Goal: Information Seeking & Learning: Compare options

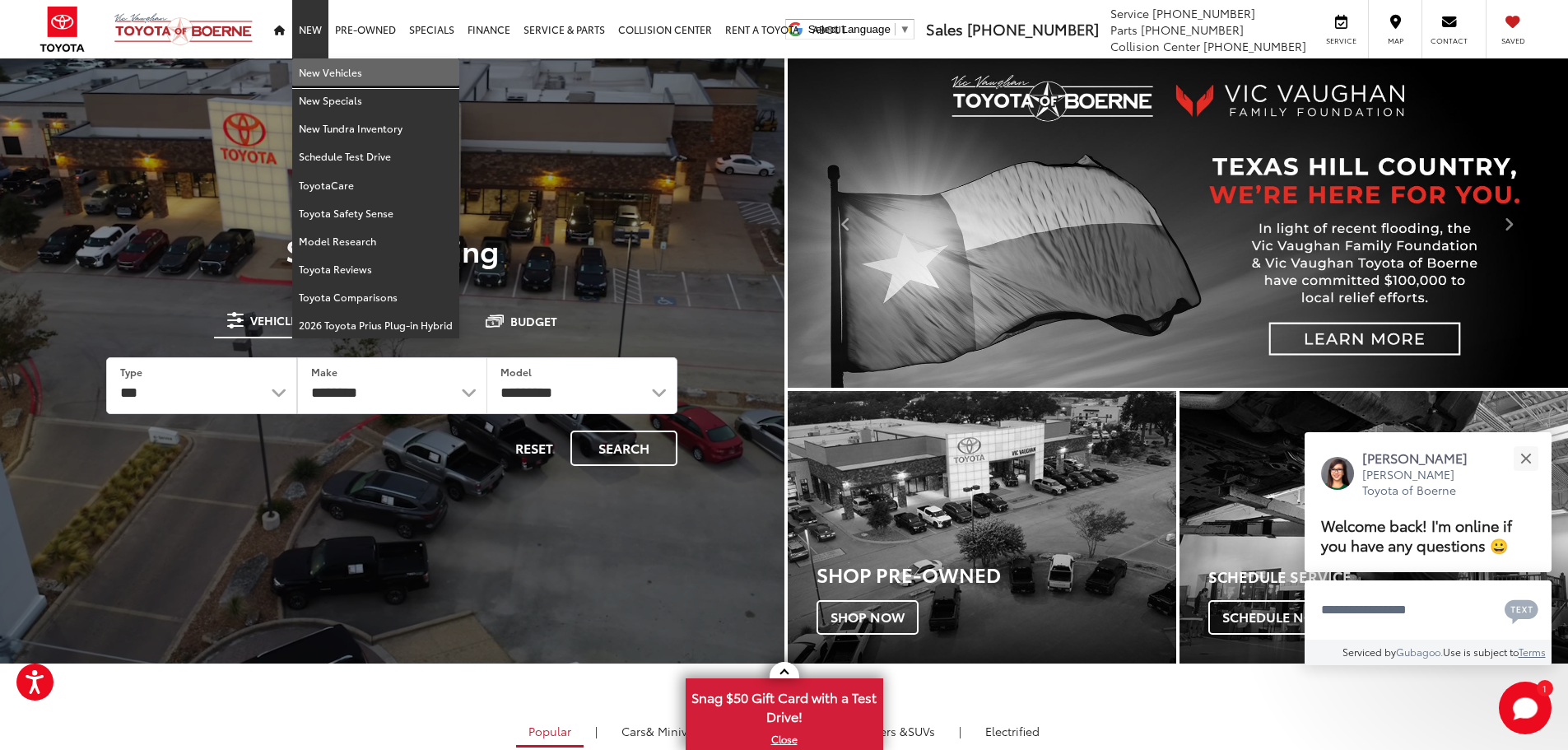
click at [316, 69] on link "New Vehicles" at bounding box center [375, 72] width 167 height 28
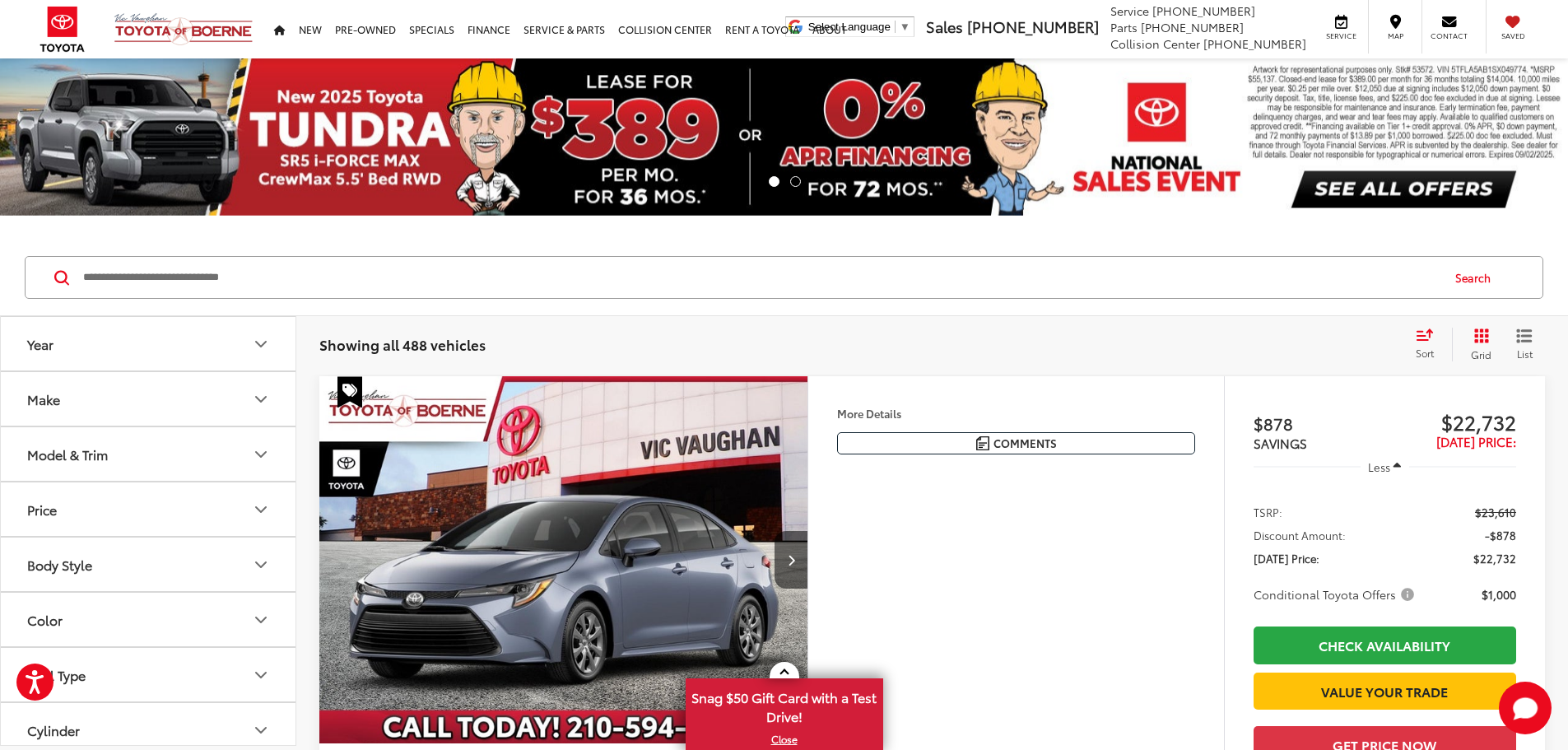
click at [222, 341] on button "Year" at bounding box center [149, 344] width 296 height 54
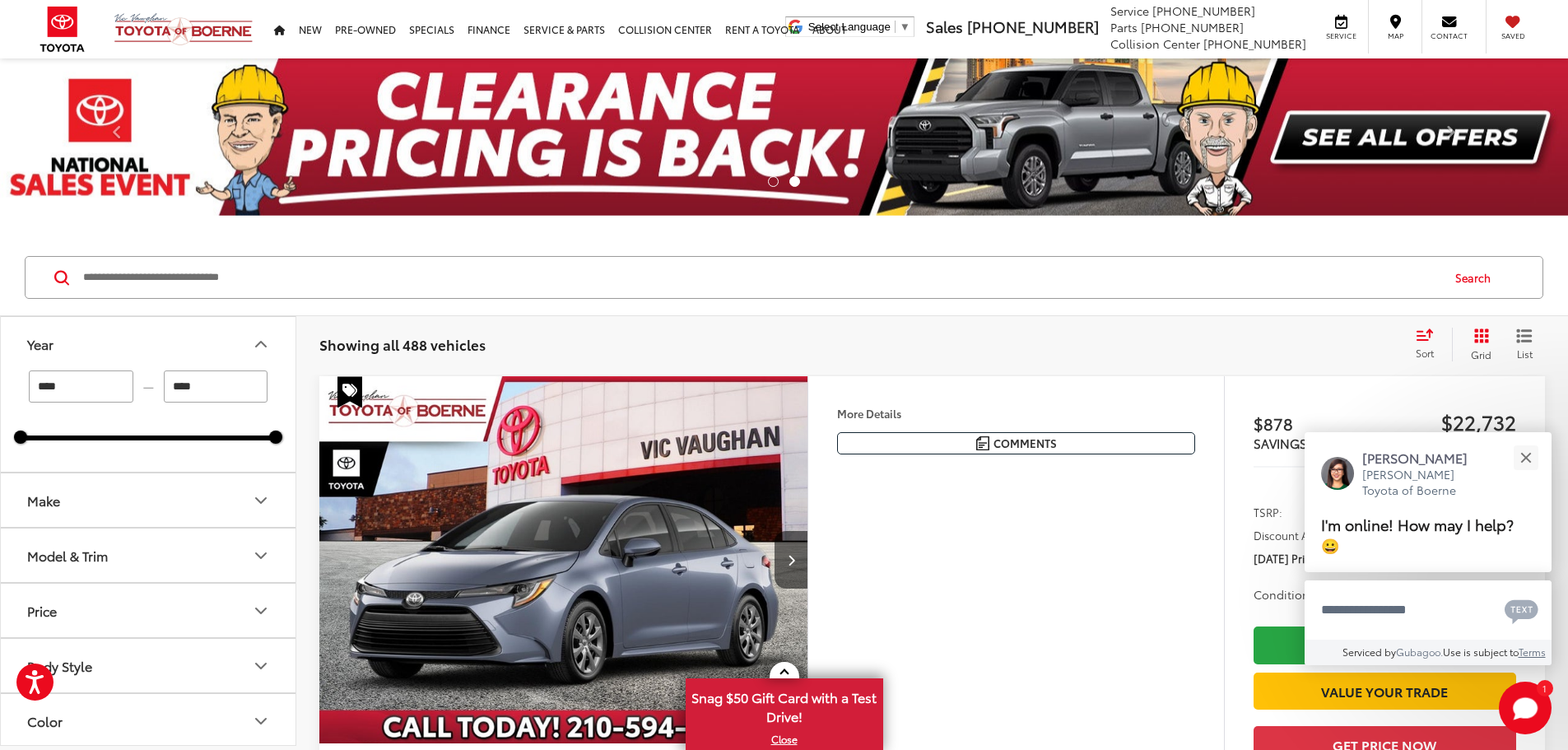
drag, startPoint x: 62, startPoint y: 387, endPoint x: 29, endPoint y: 389, distance: 33.1
click at [29, 389] on input "****" at bounding box center [80, 387] width 104 height 32
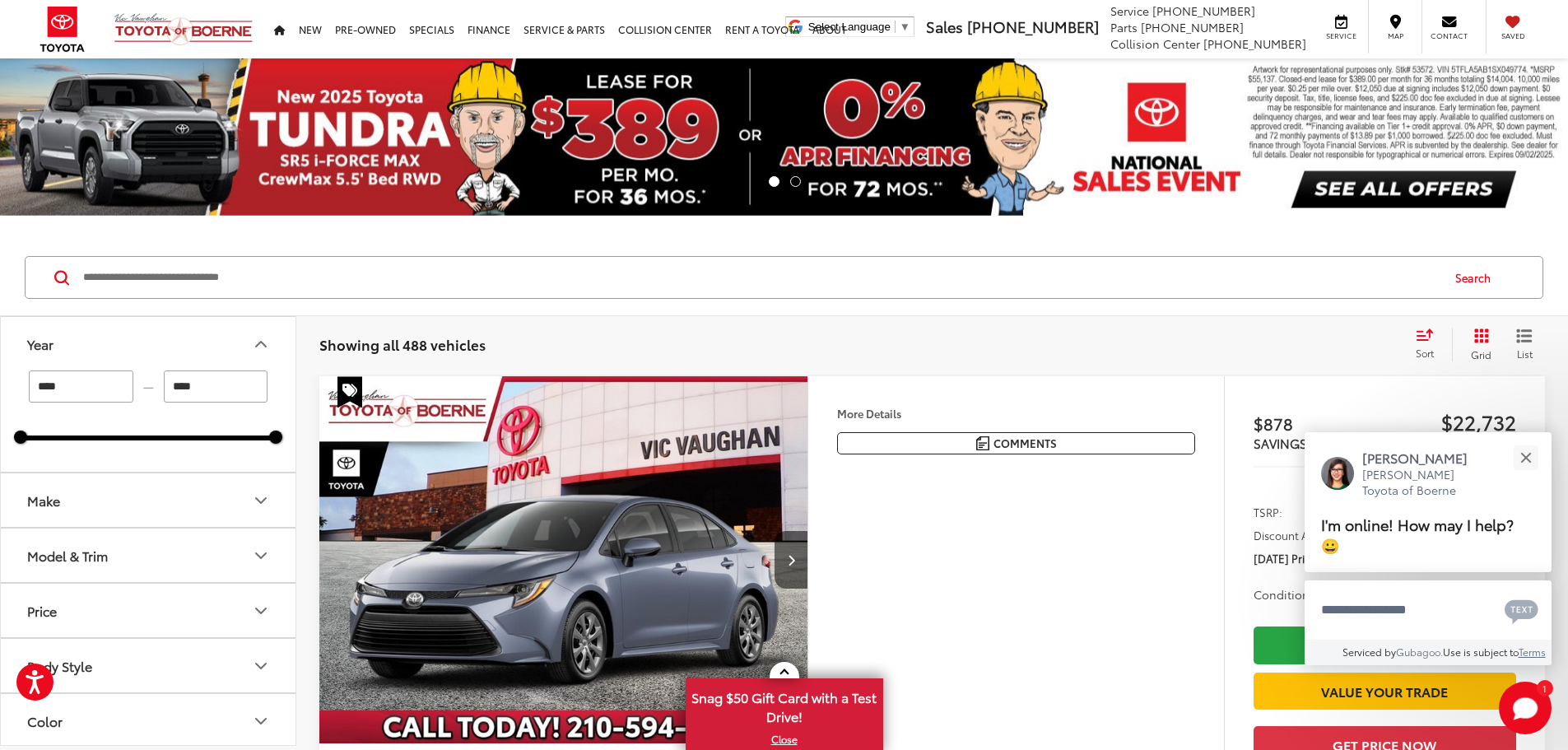
type input "****"
click at [104, 492] on button "Make" at bounding box center [149, 500] width 296 height 54
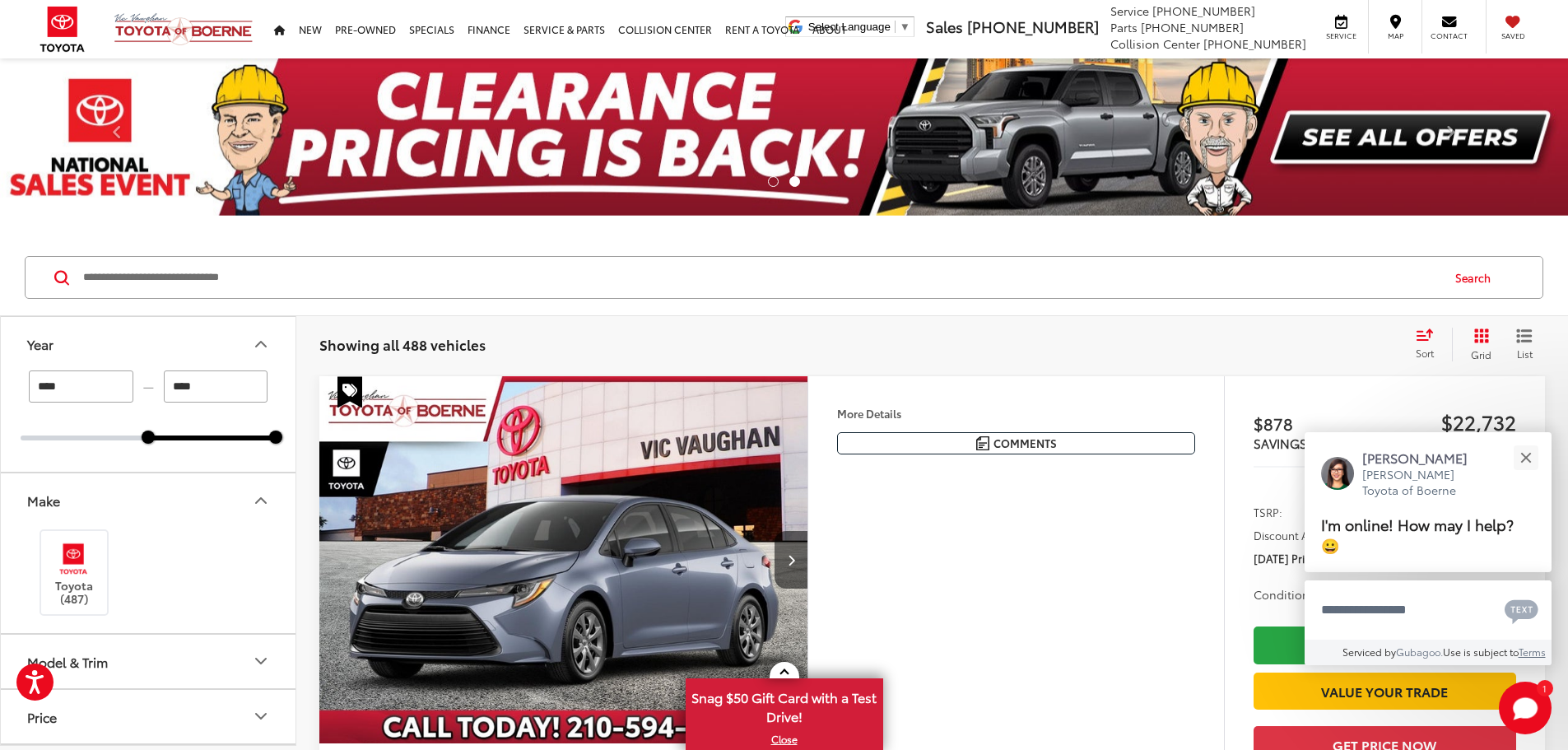
drag, startPoint x: 70, startPoint y: 575, endPoint x: 121, endPoint y: 554, distance: 55.2
click at [70, 576] on img at bounding box center [73, 558] width 45 height 38
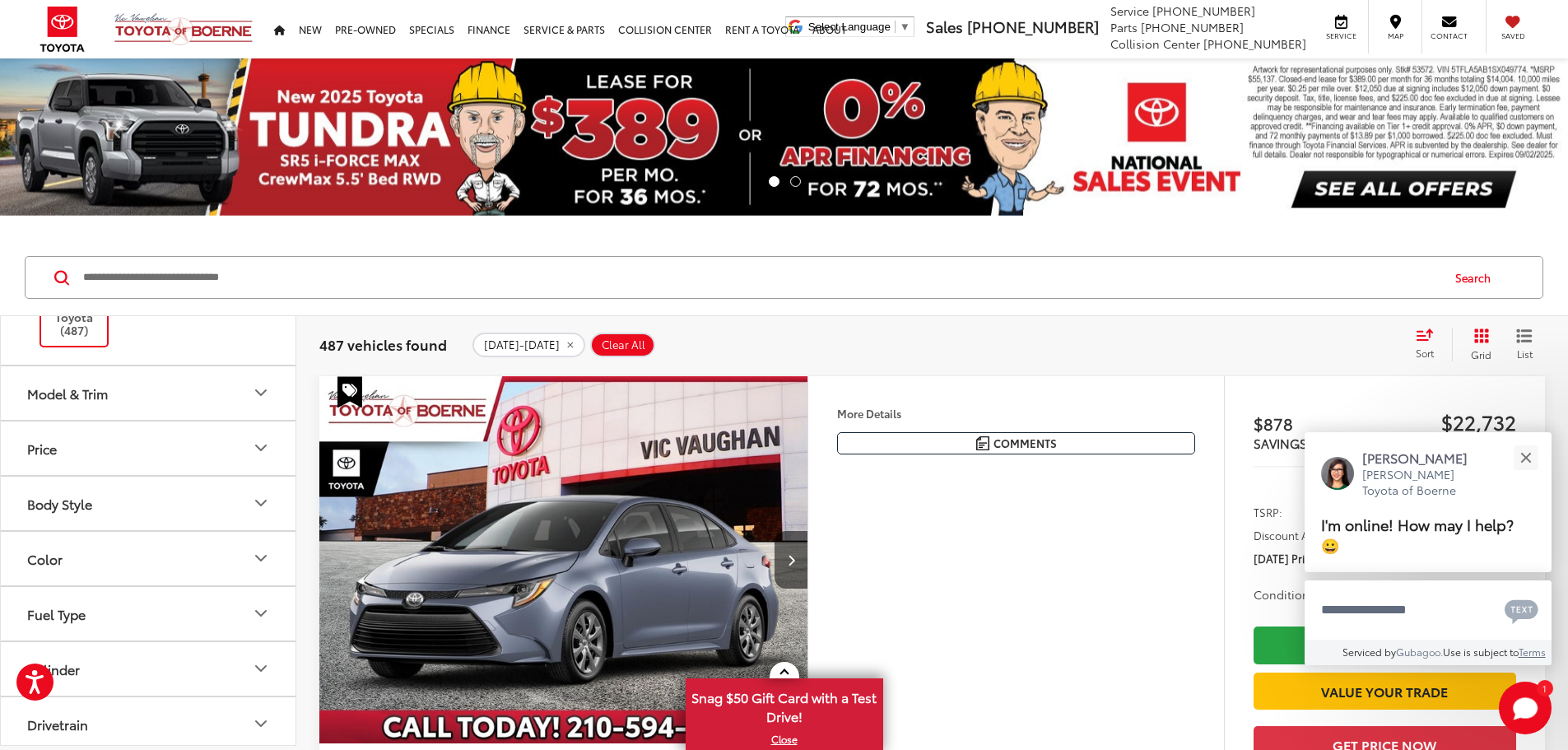
scroll to position [329, 0]
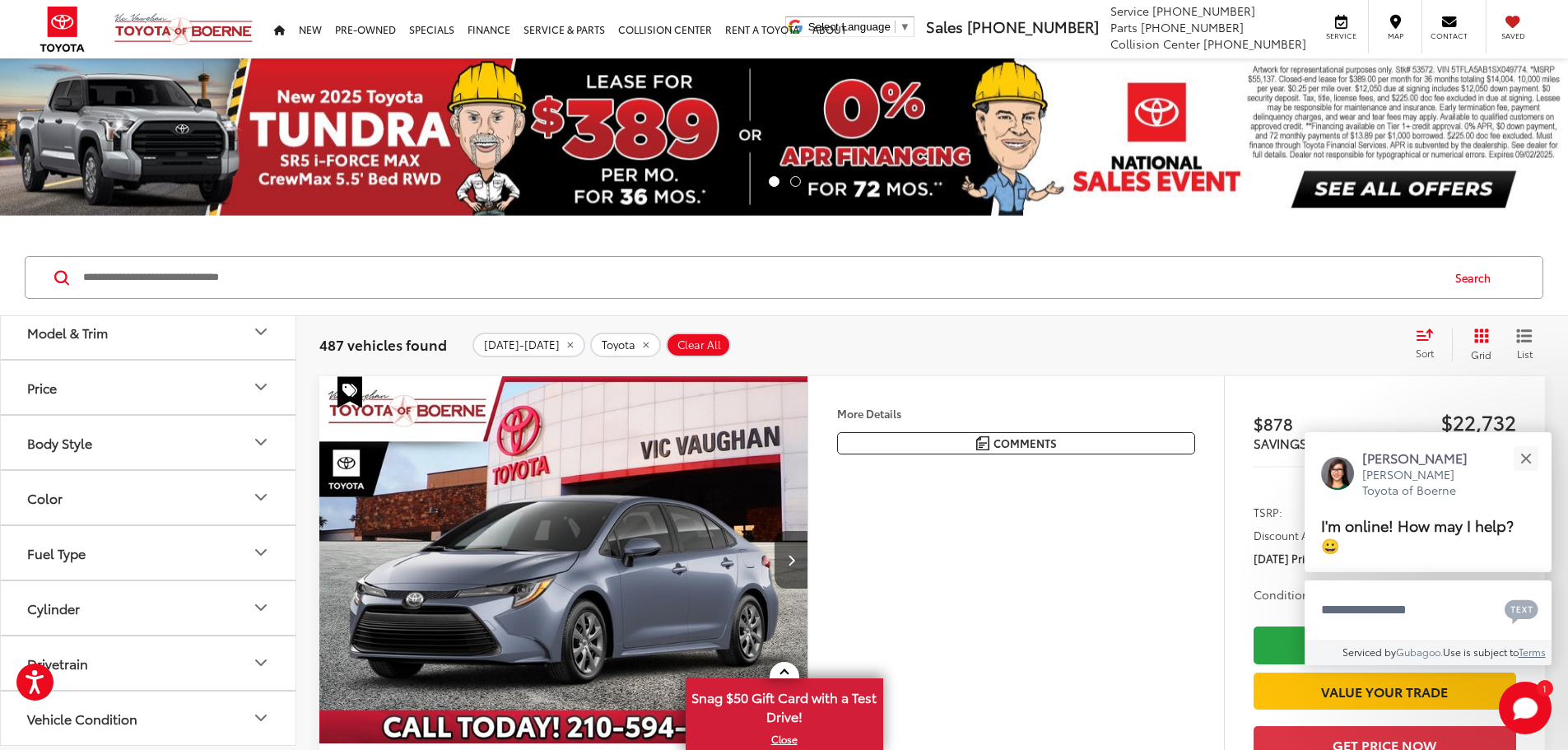
click at [135, 344] on button "Model & Trim" at bounding box center [149, 333] width 296 height 54
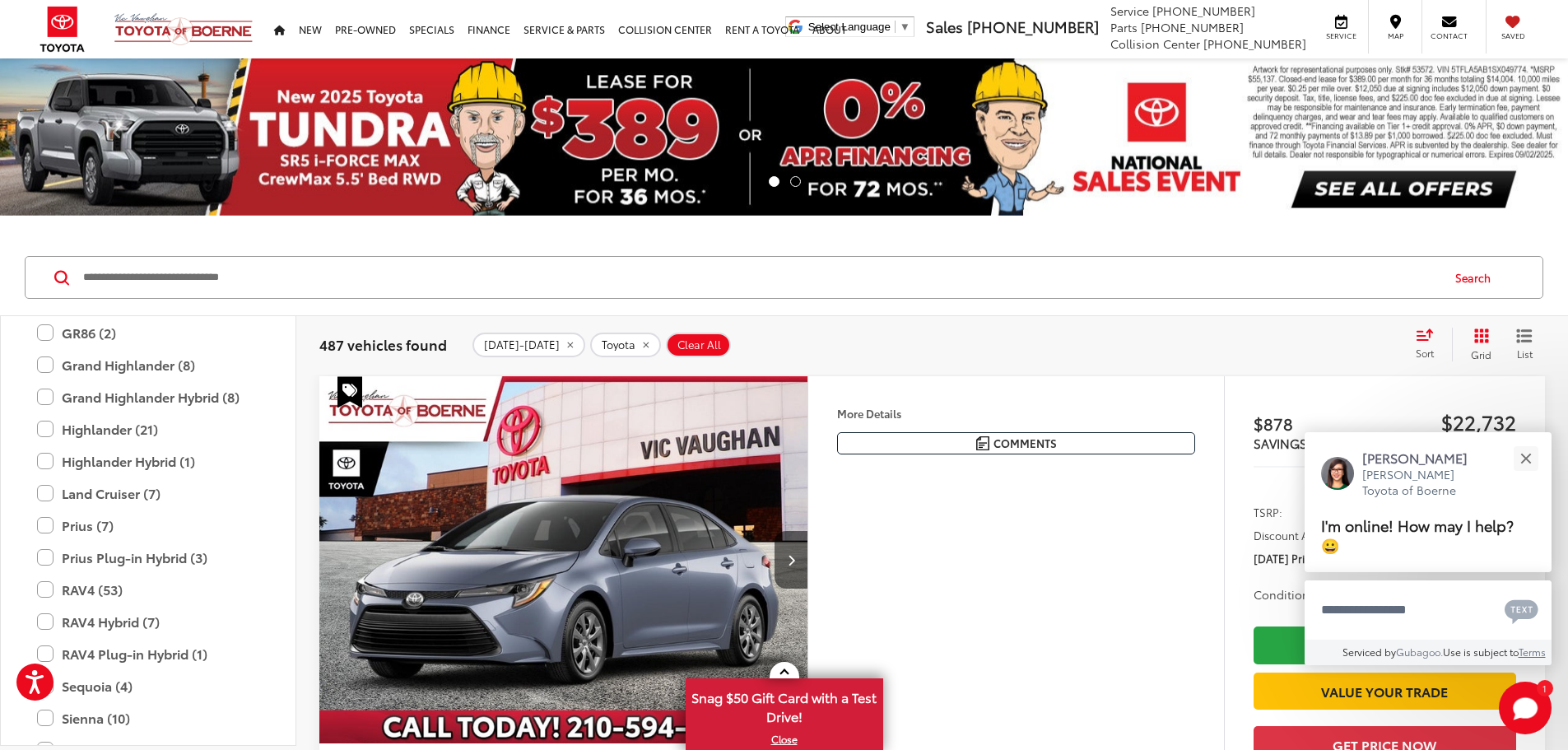
scroll to position [731, 0]
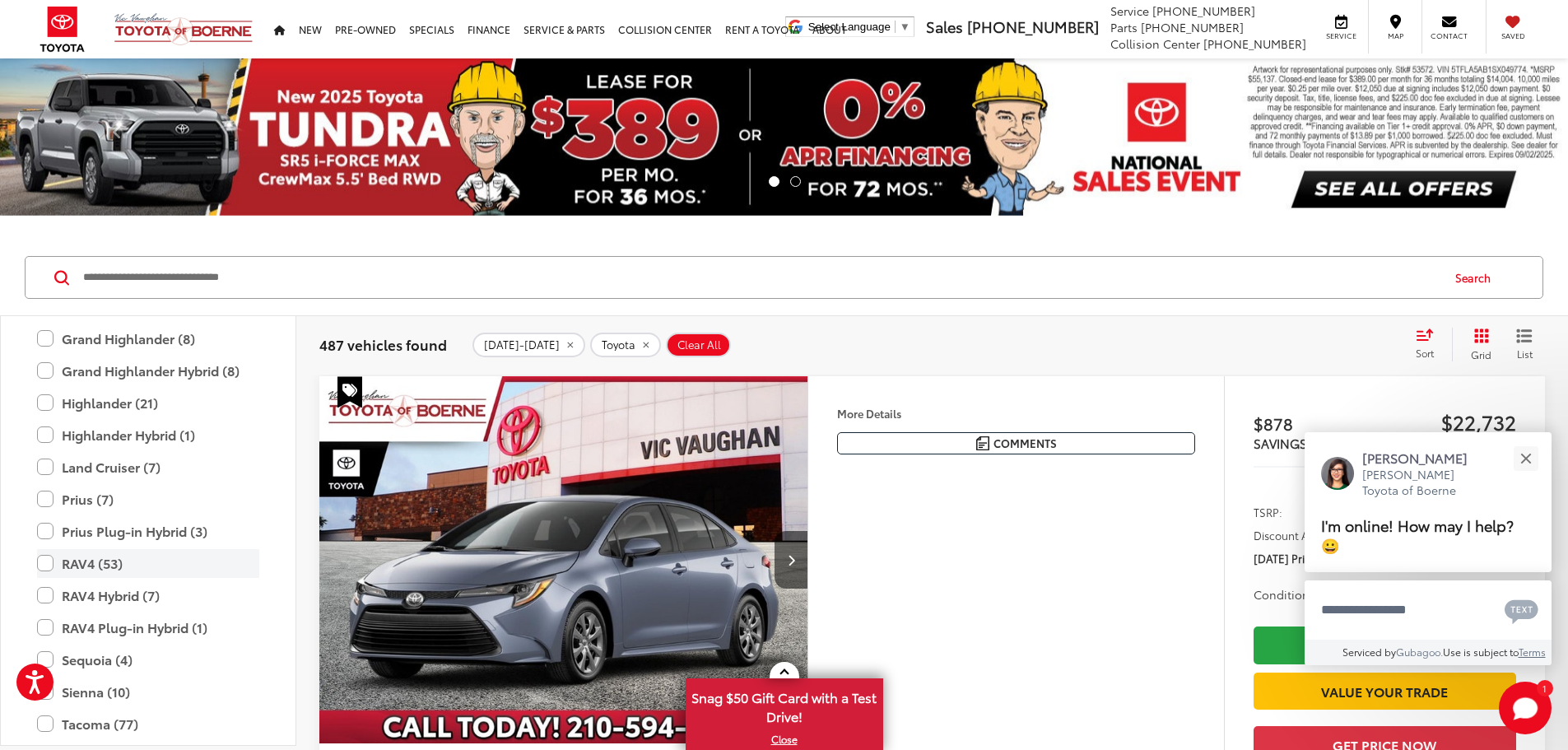
click at [102, 565] on label "RAV4 (53)" at bounding box center [148, 564] width 222 height 29
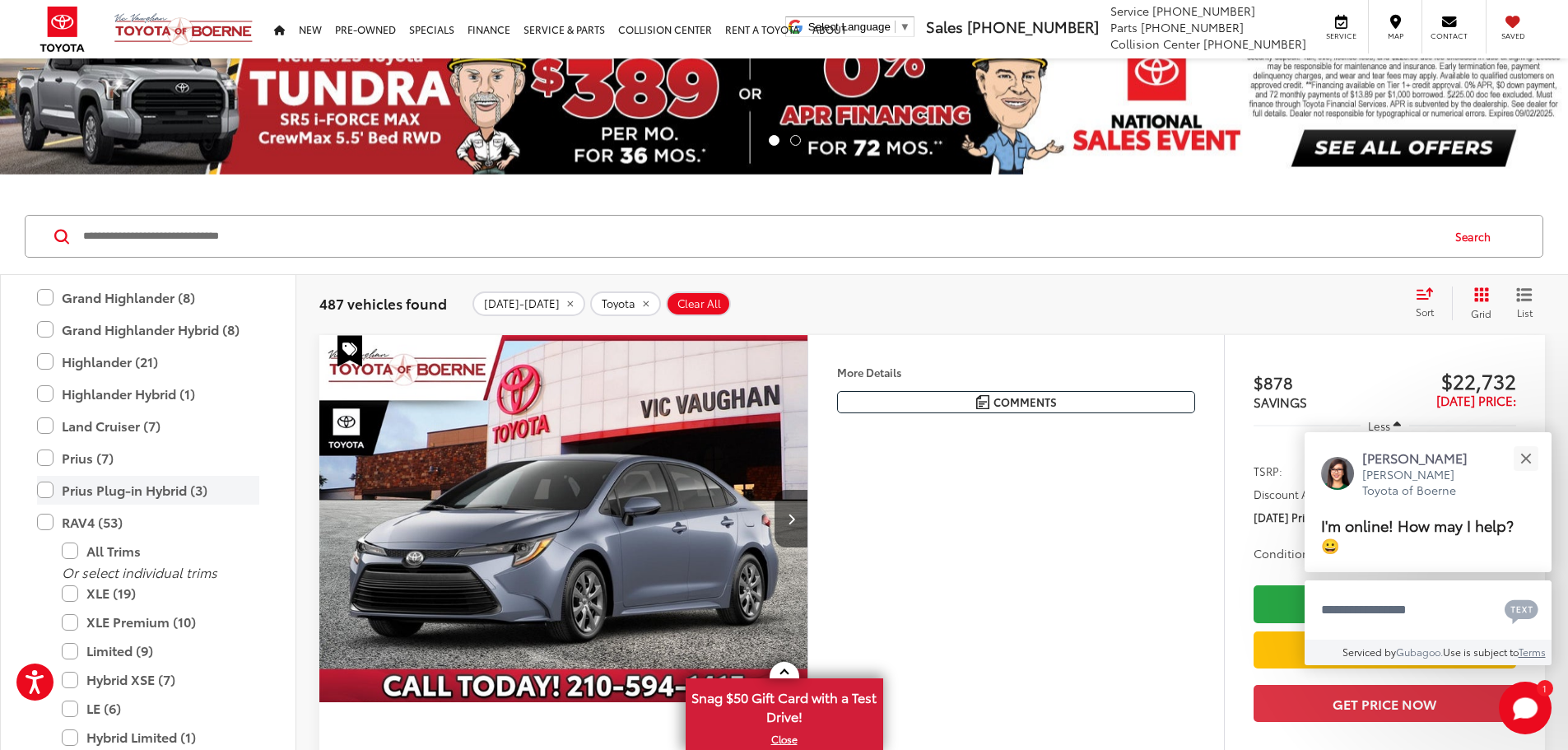
scroll to position [165, 0]
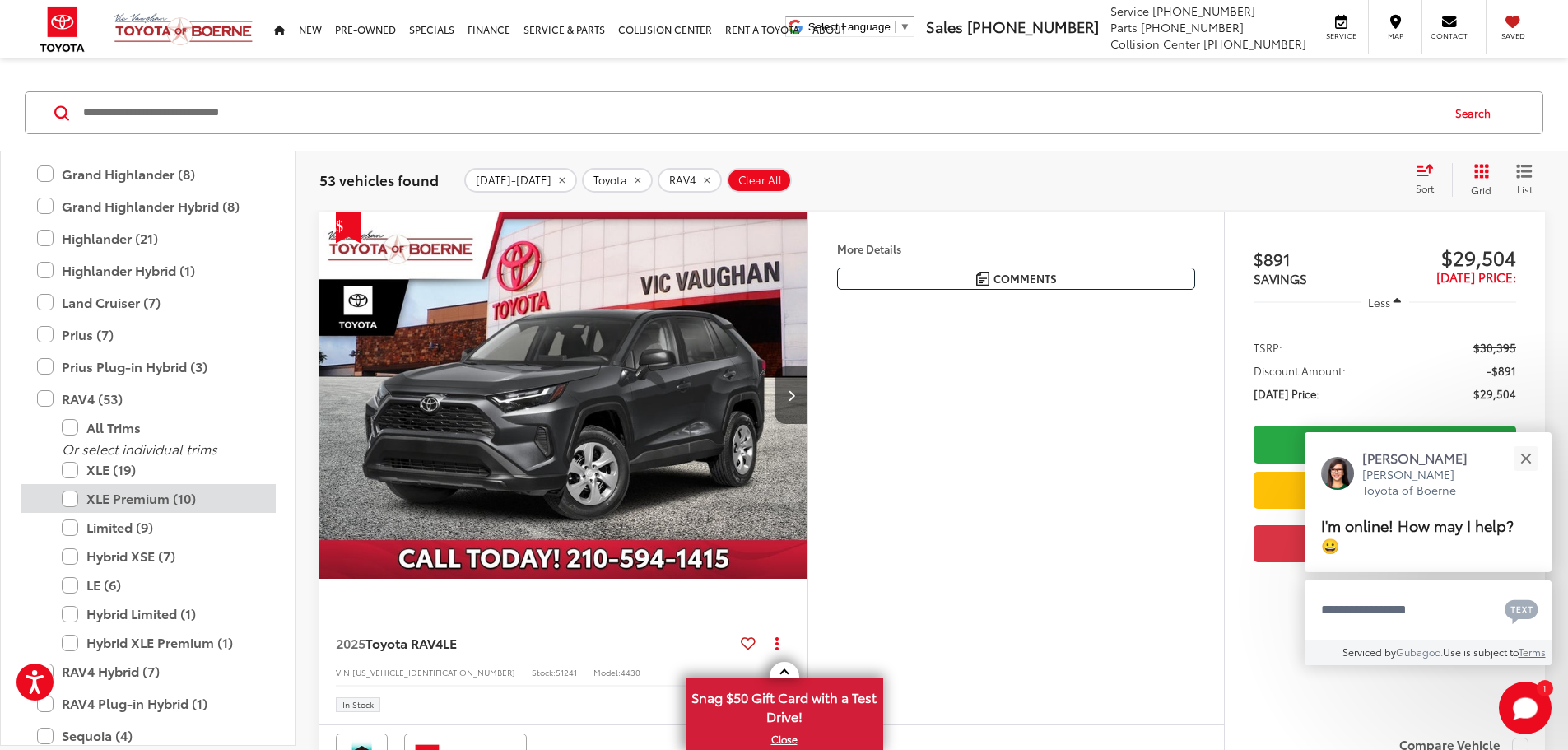
click at [70, 502] on label "XLE Premium (10)" at bounding box center [160, 499] width 198 height 29
click at [70, 531] on label "Limited (9)" at bounding box center [160, 527] width 198 height 29
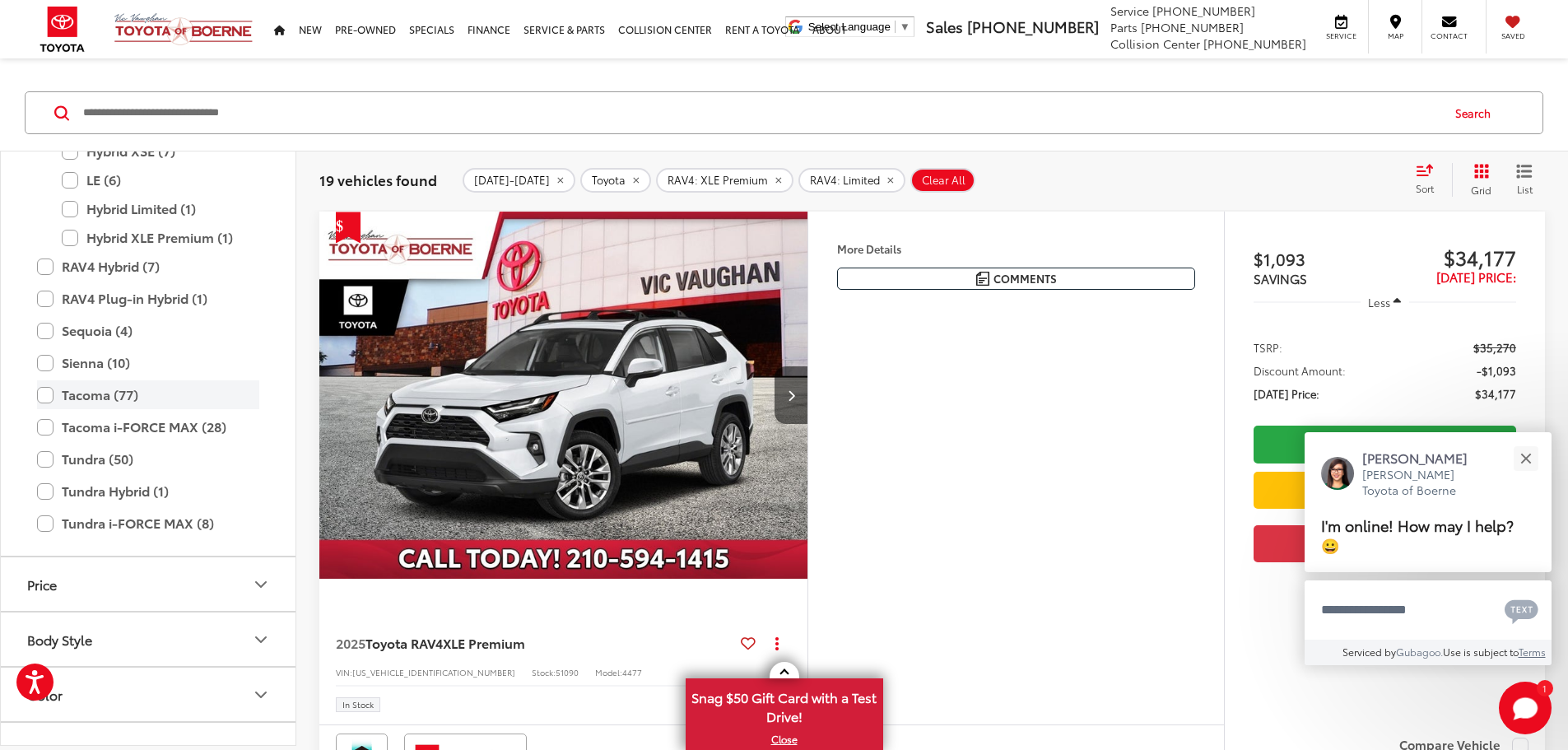
scroll to position [1225, 0]
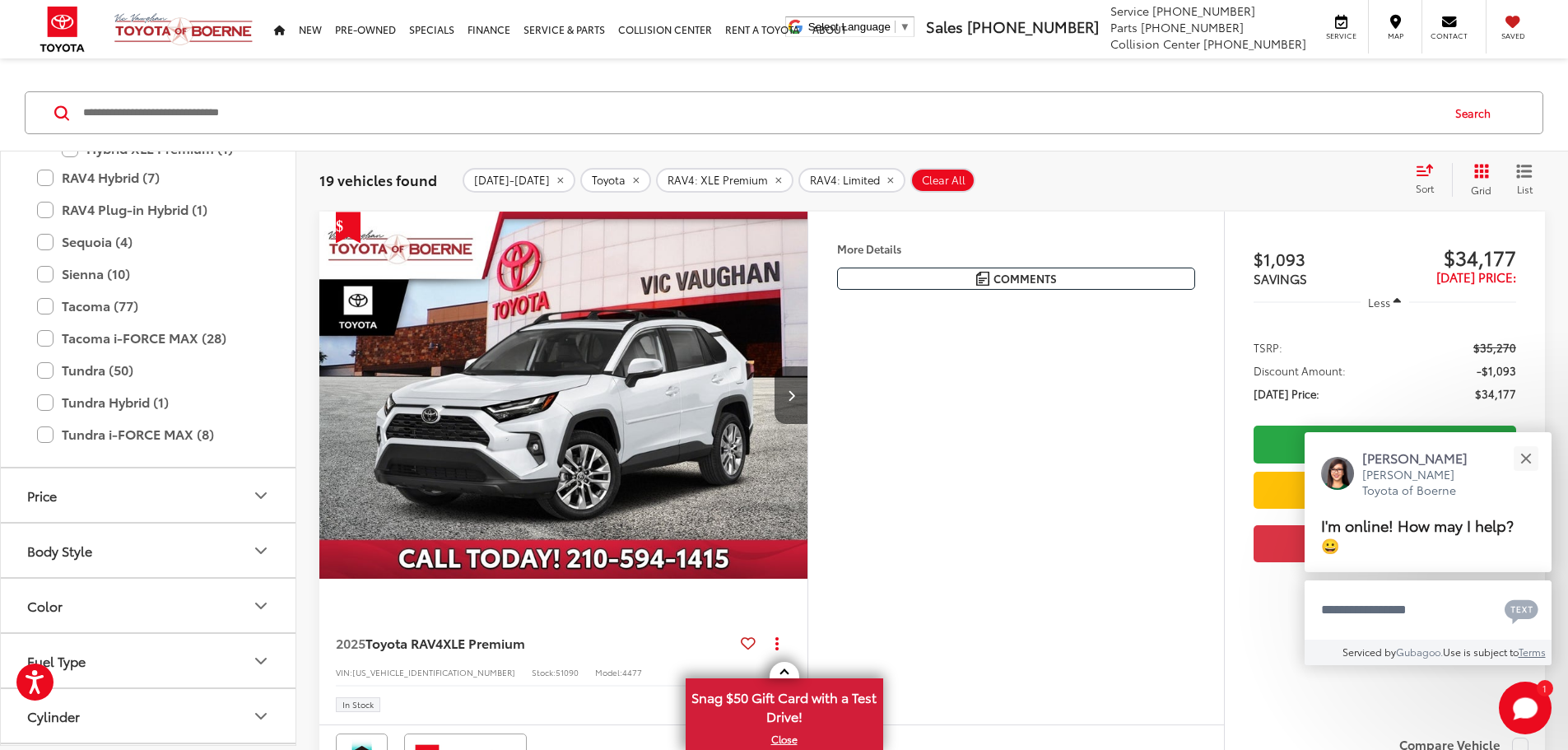
click at [249, 565] on button "Body Style" at bounding box center [149, 550] width 296 height 54
click at [120, 617] on label "Sport Utility (6)" at bounding box center [75, 618] width 109 height 27
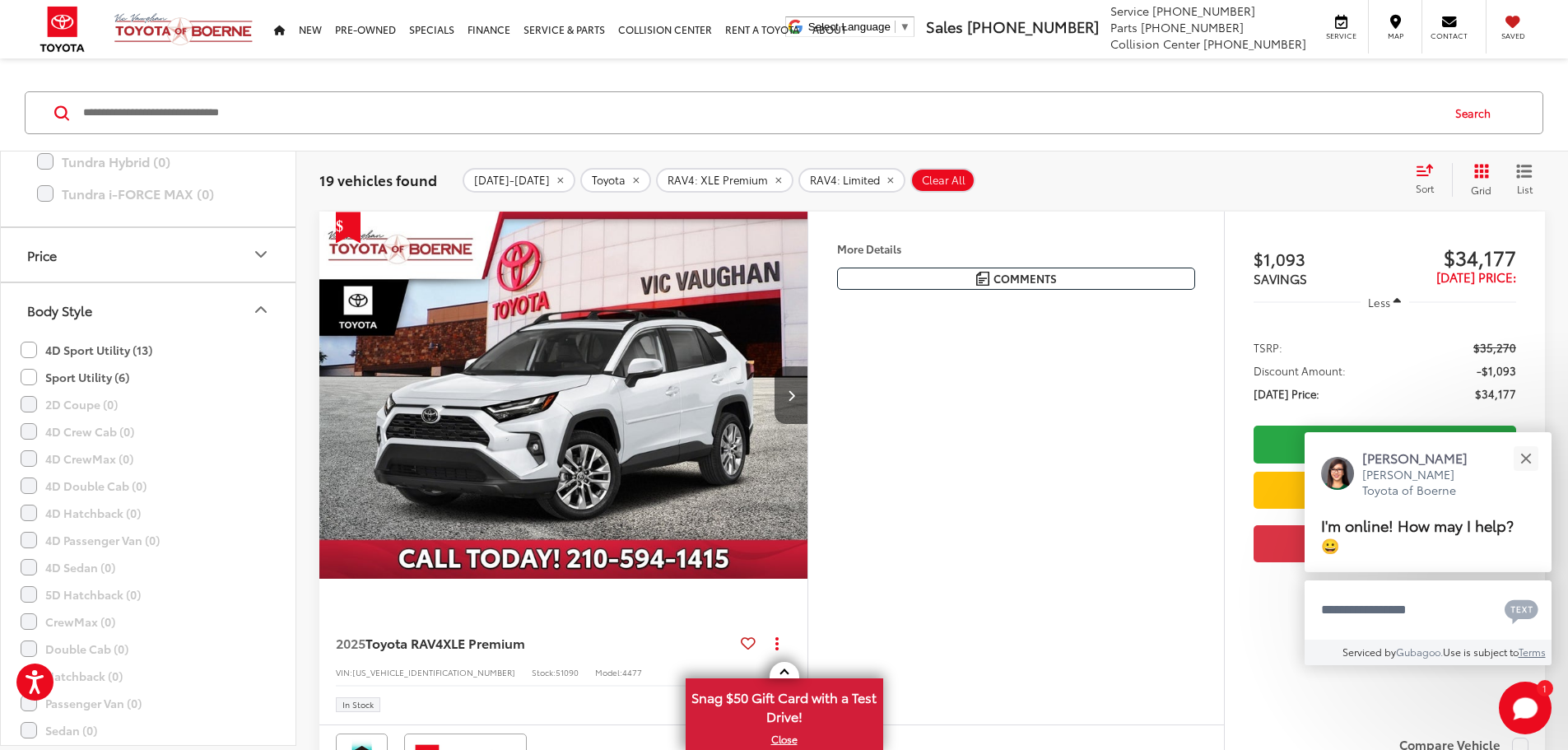
click at [127, 585] on label "5D Hatchback (0)" at bounding box center [80, 595] width 120 height 27
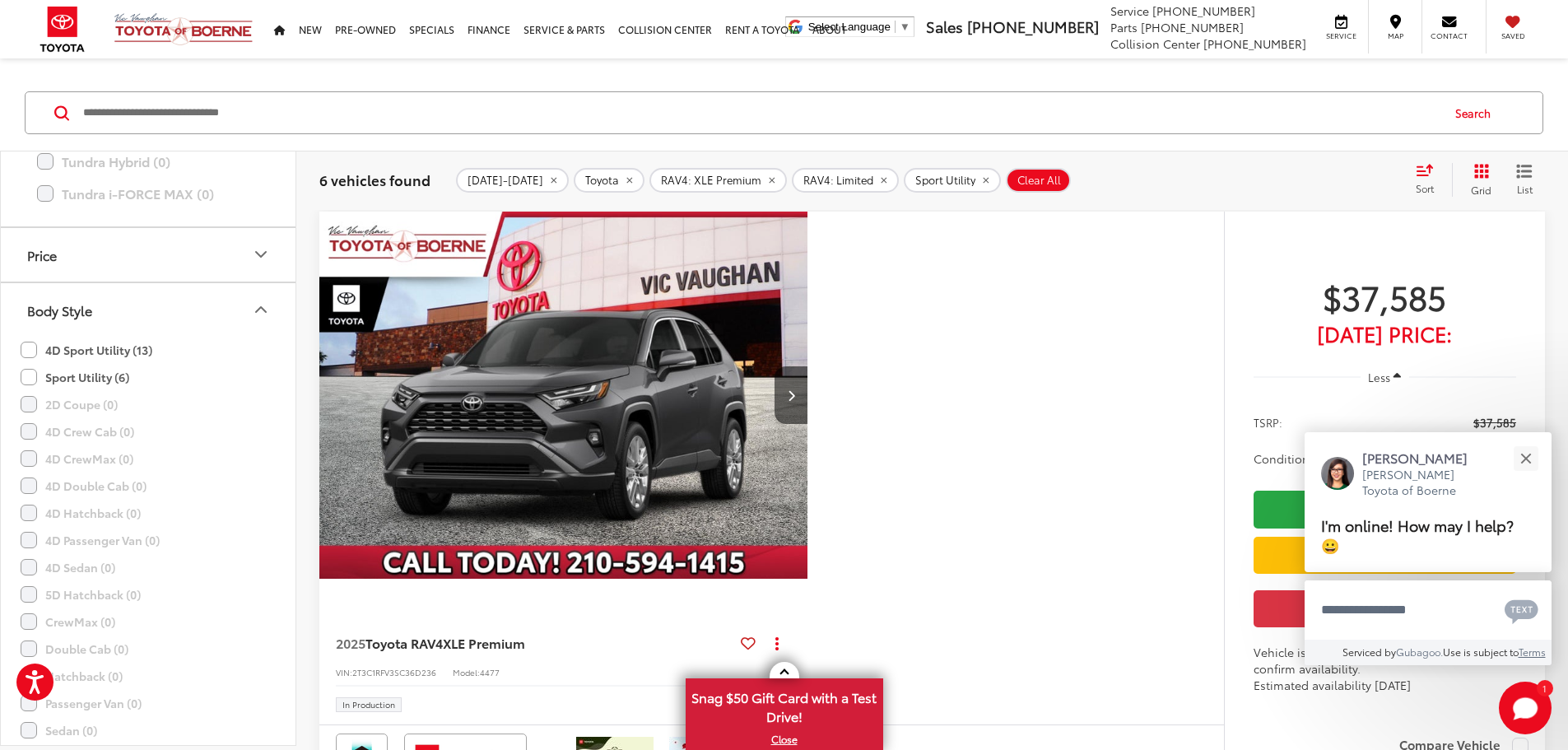
click at [101, 347] on label "4D Sport Utility (13)" at bounding box center [86, 350] width 132 height 27
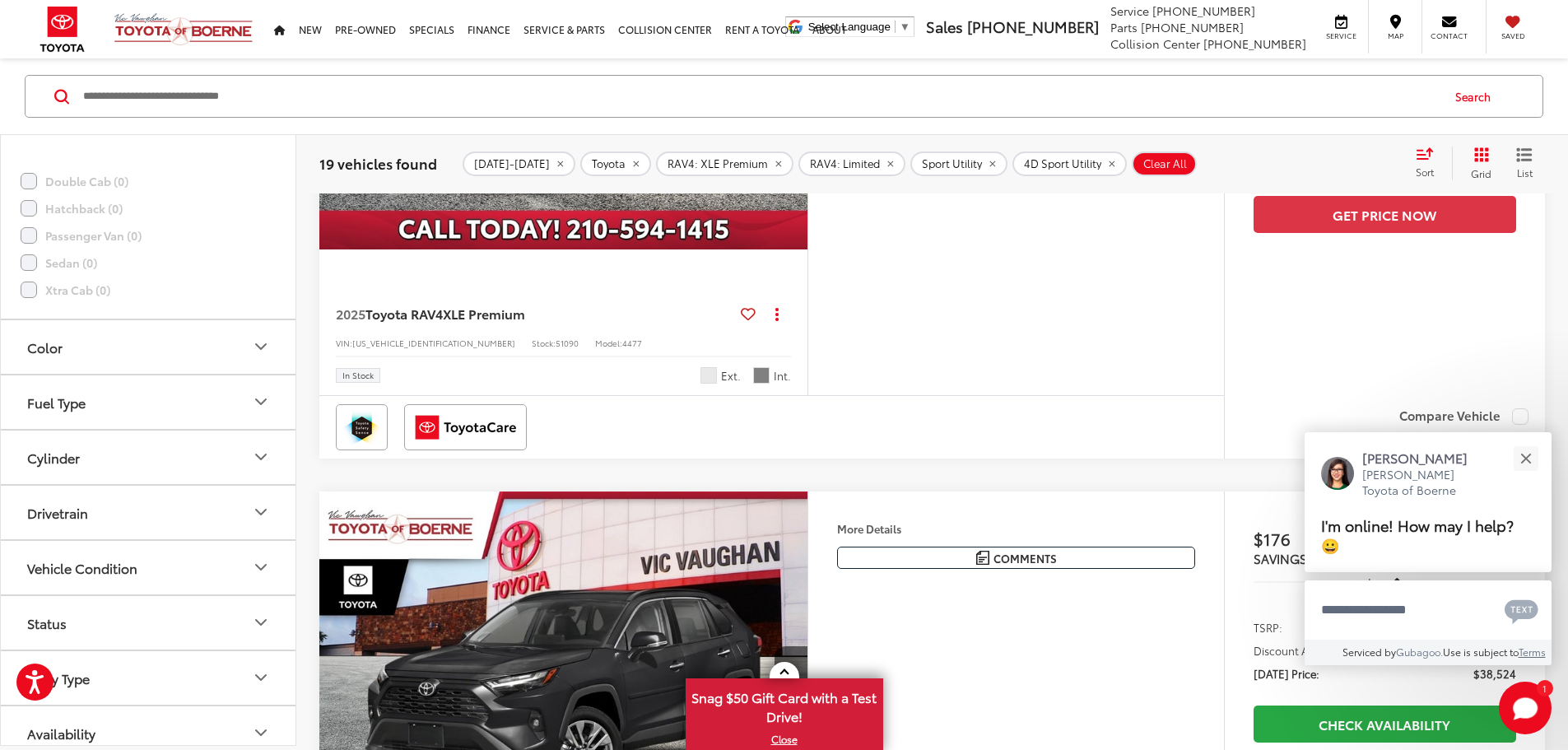
scroll to position [1719, 0]
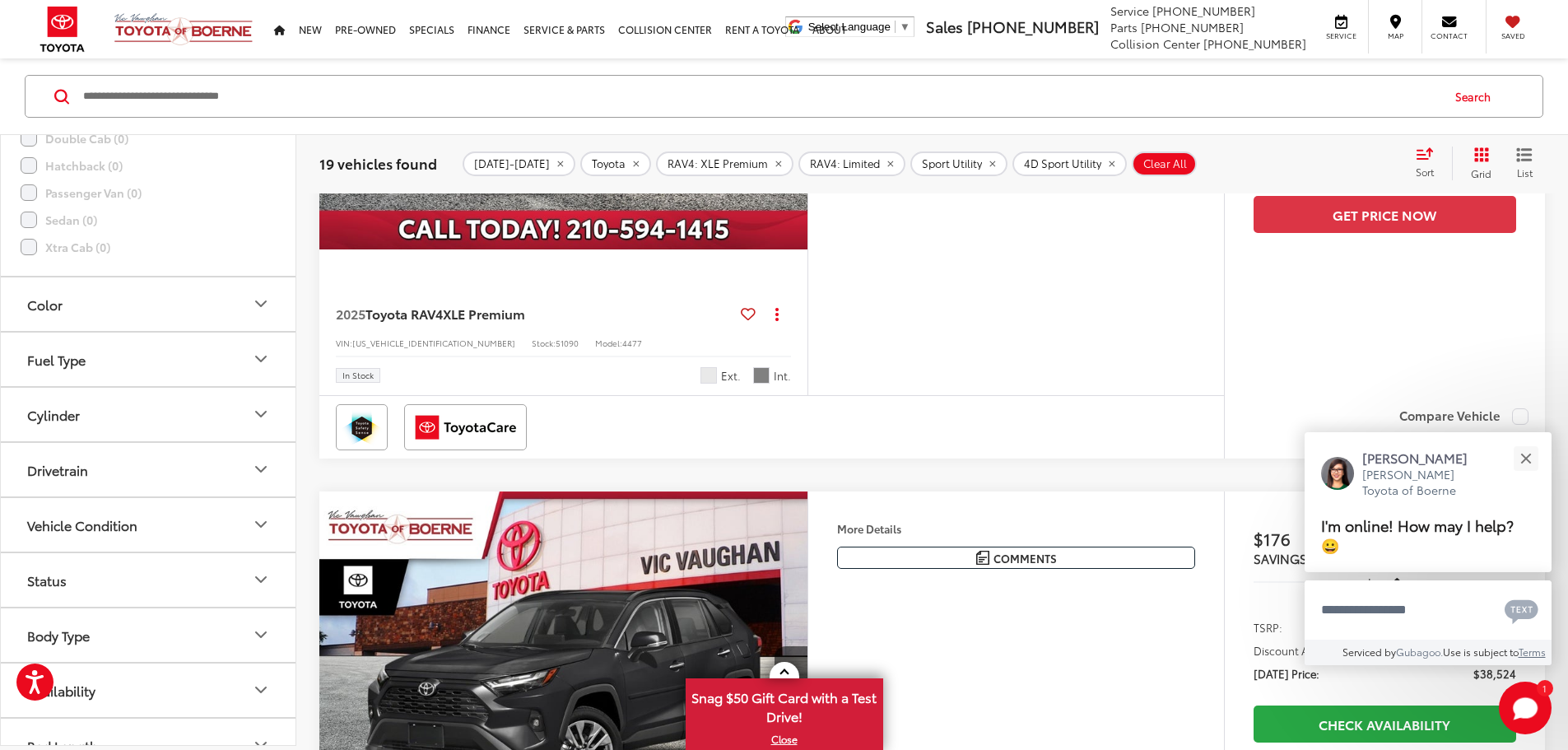
click at [199, 302] on button "Color" at bounding box center [149, 303] width 296 height 54
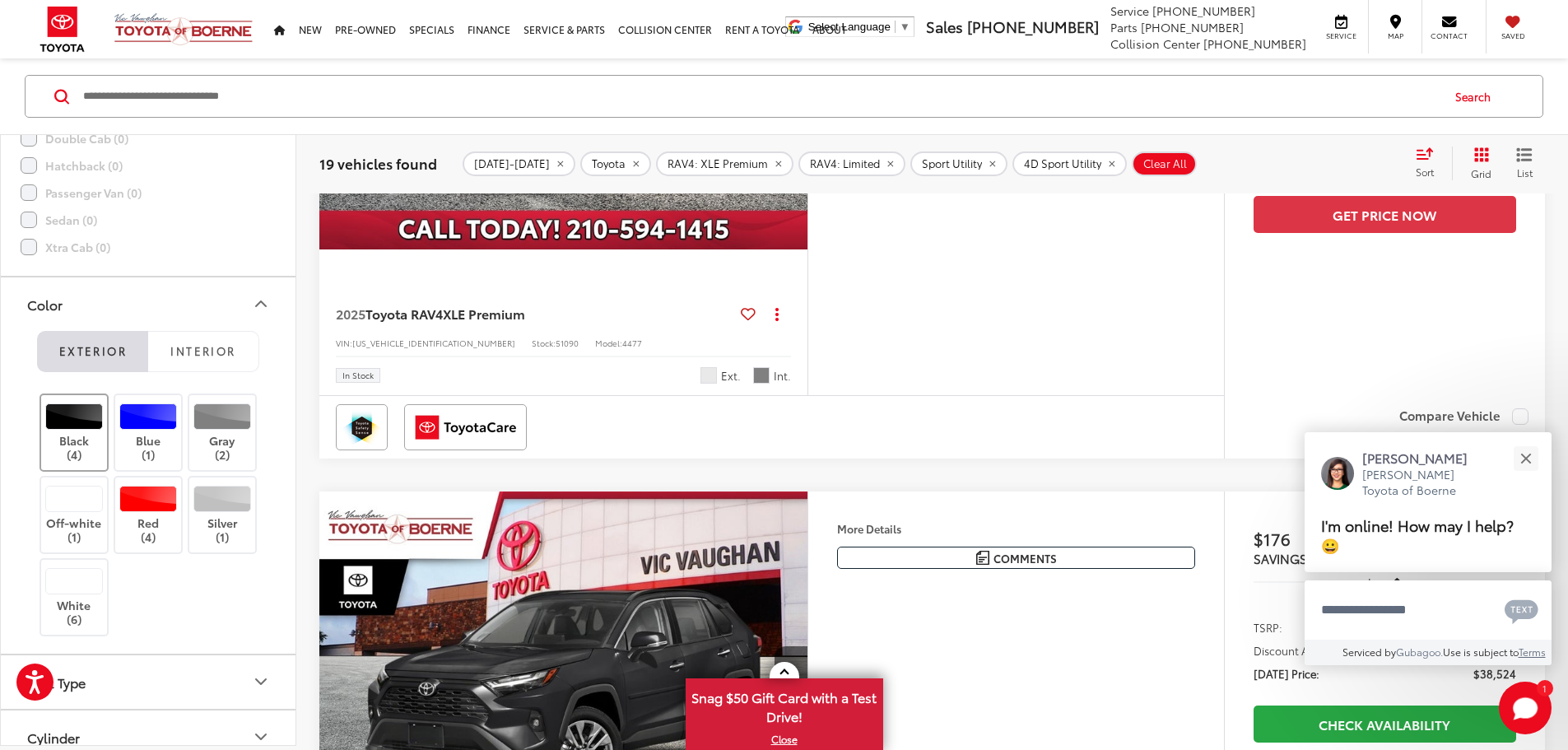
click at [70, 429] on div at bounding box center [75, 416] width 59 height 27
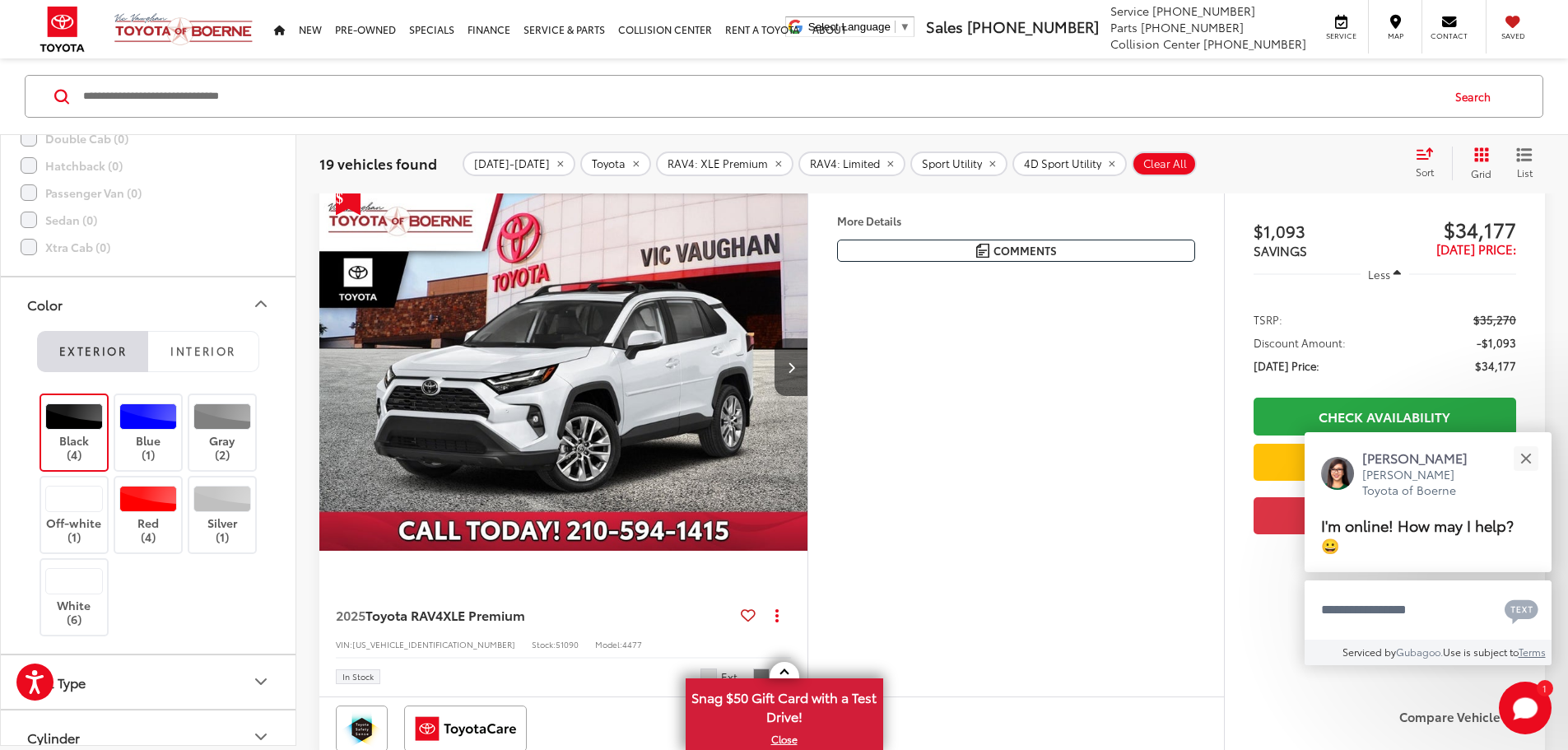
scroll to position [182, 0]
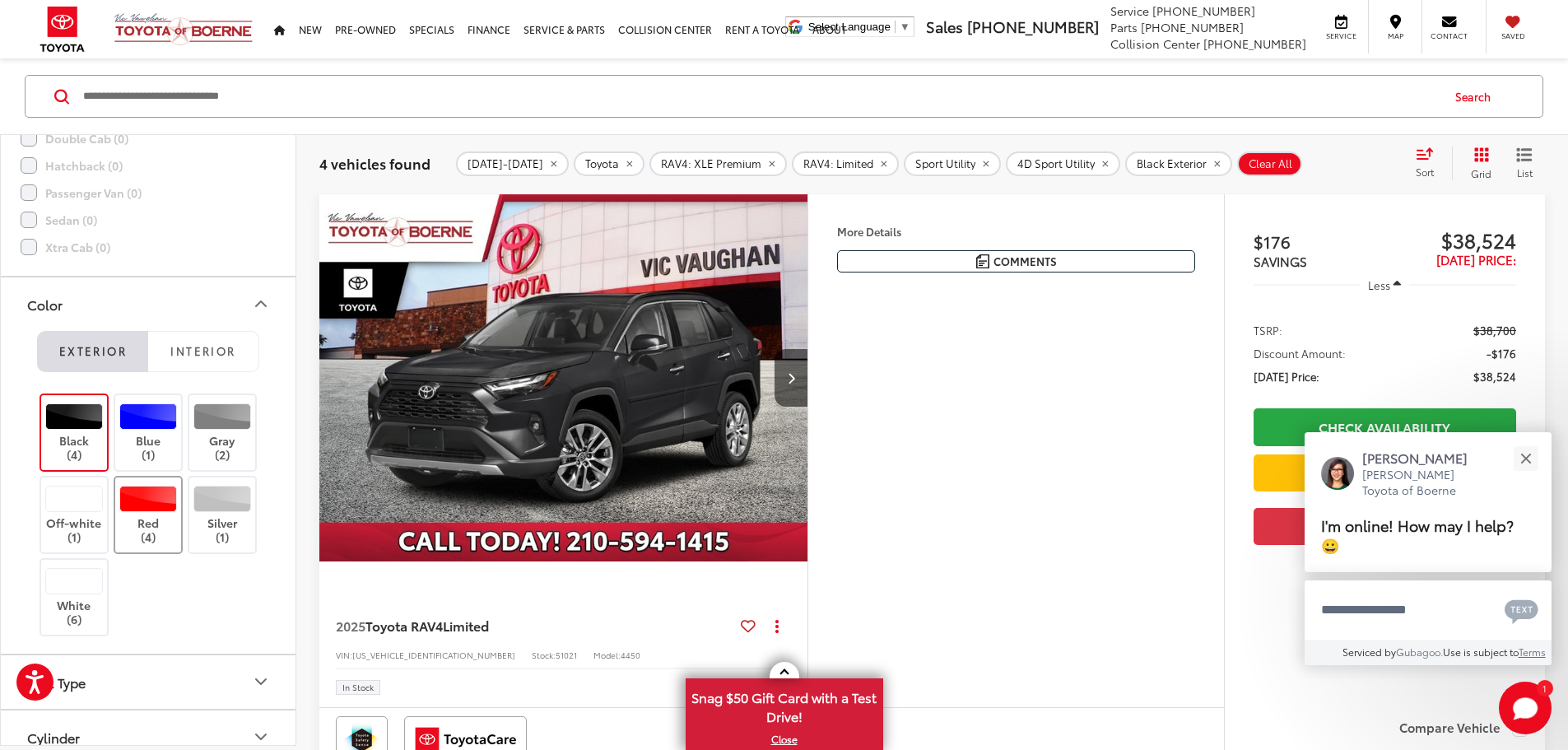
click at [167, 522] on label "Red (4)" at bounding box center [148, 515] width 67 height 59
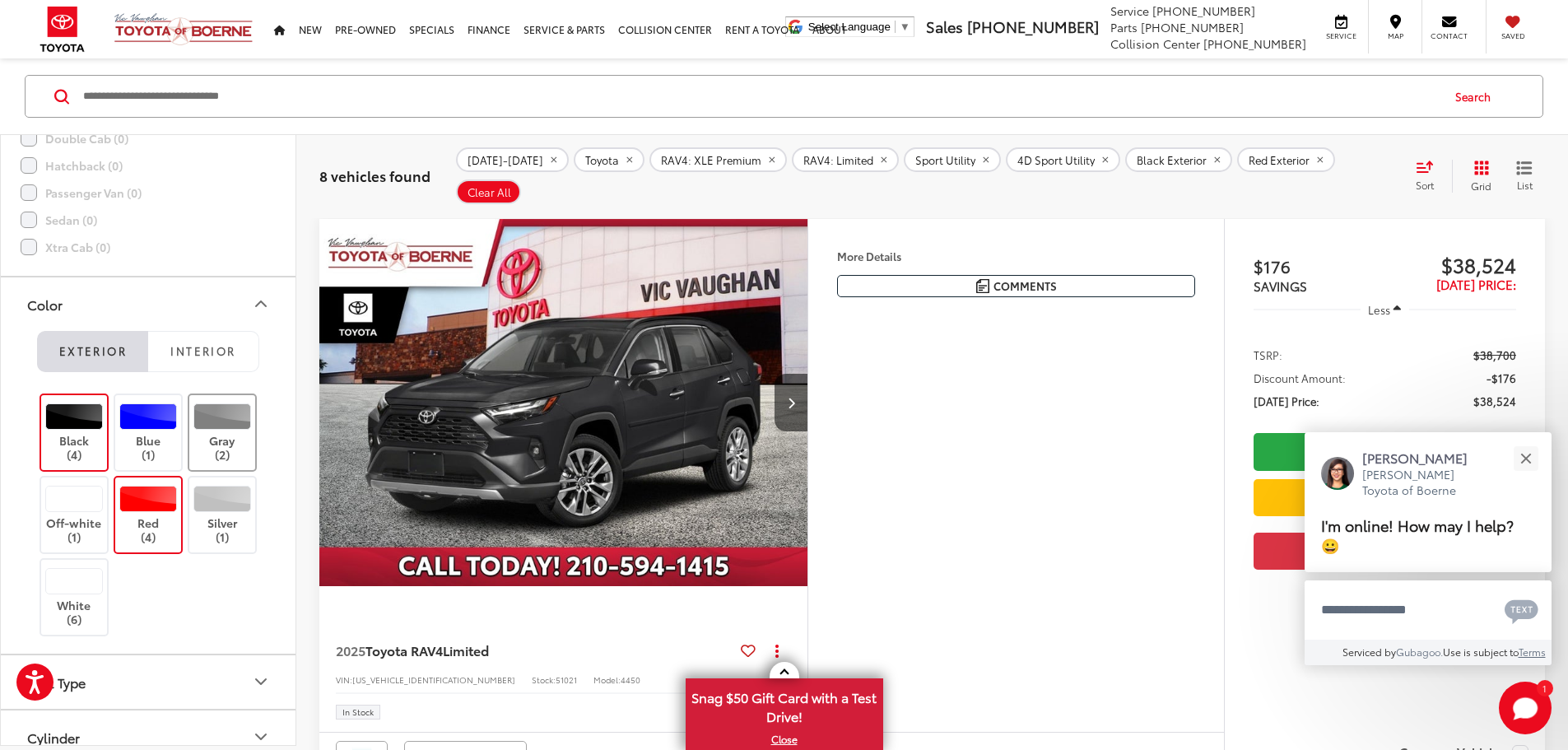
click at [242, 433] on label "Gray (2)" at bounding box center [222, 433] width 67 height 59
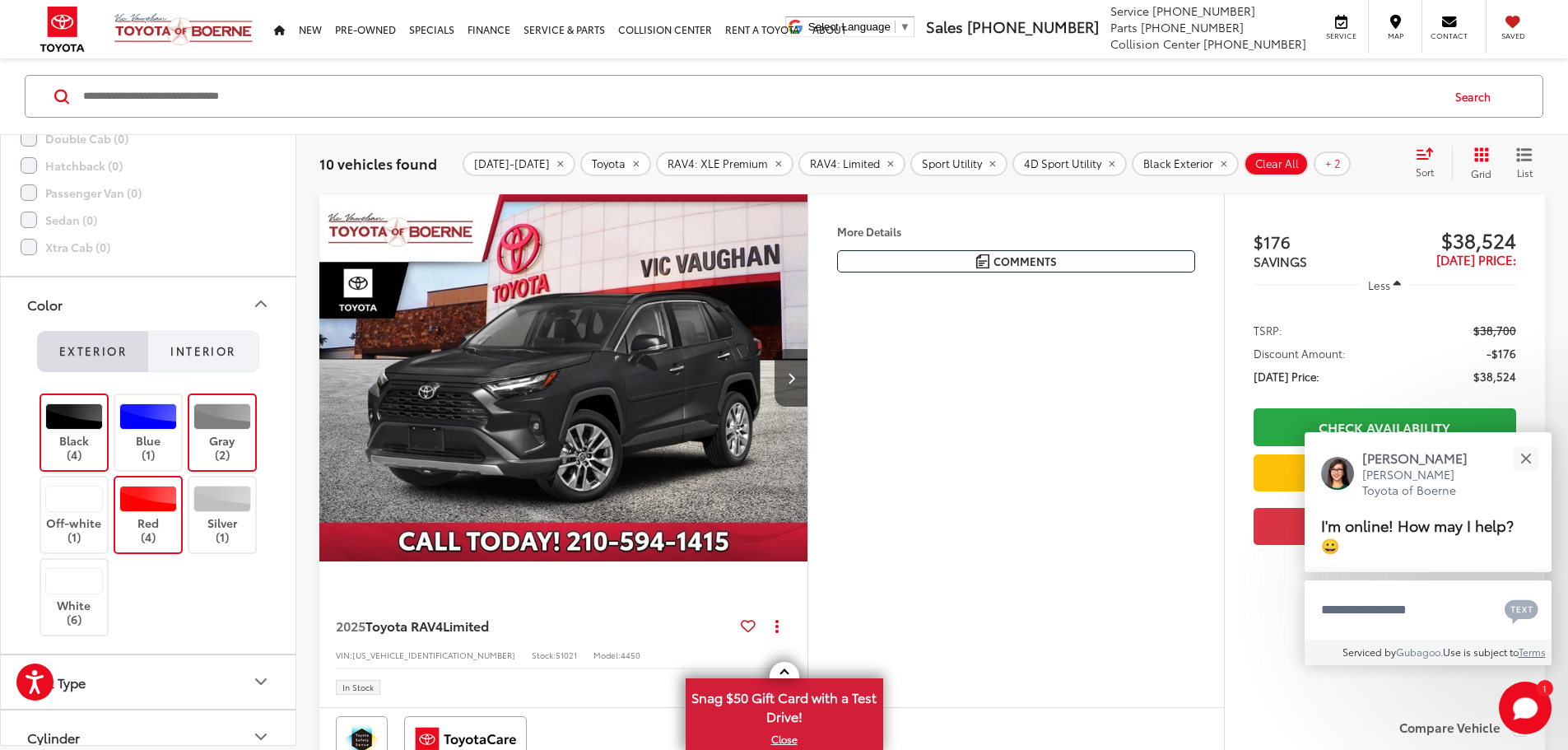
click at [195, 354] on span "Interior" at bounding box center [202, 350] width 65 height 15
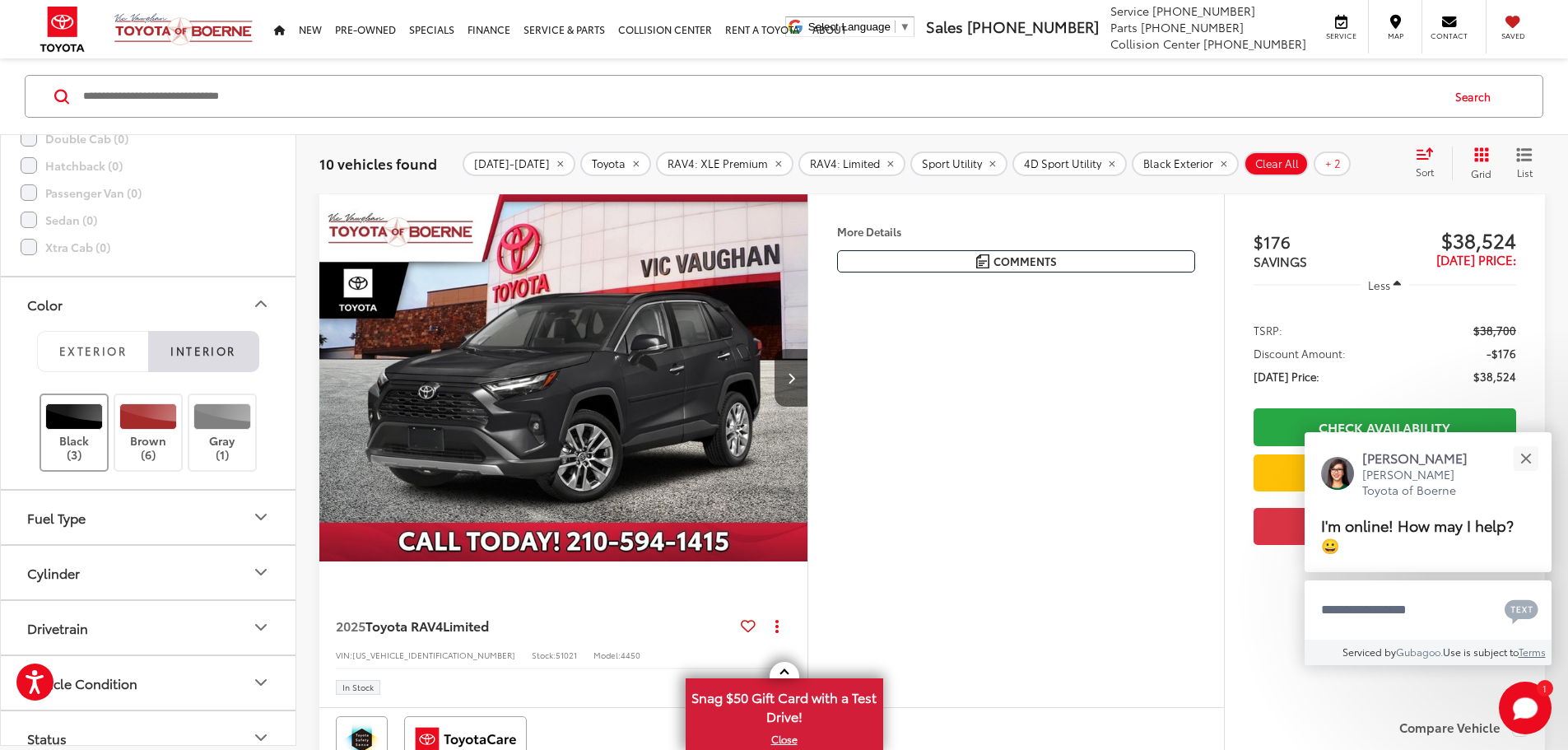
click at [76, 435] on label "Black (3)" at bounding box center [74, 433] width 67 height 59
click at [221, 433] on label "Gray (1)" at bounding box center [222, 433] width 67 height 59
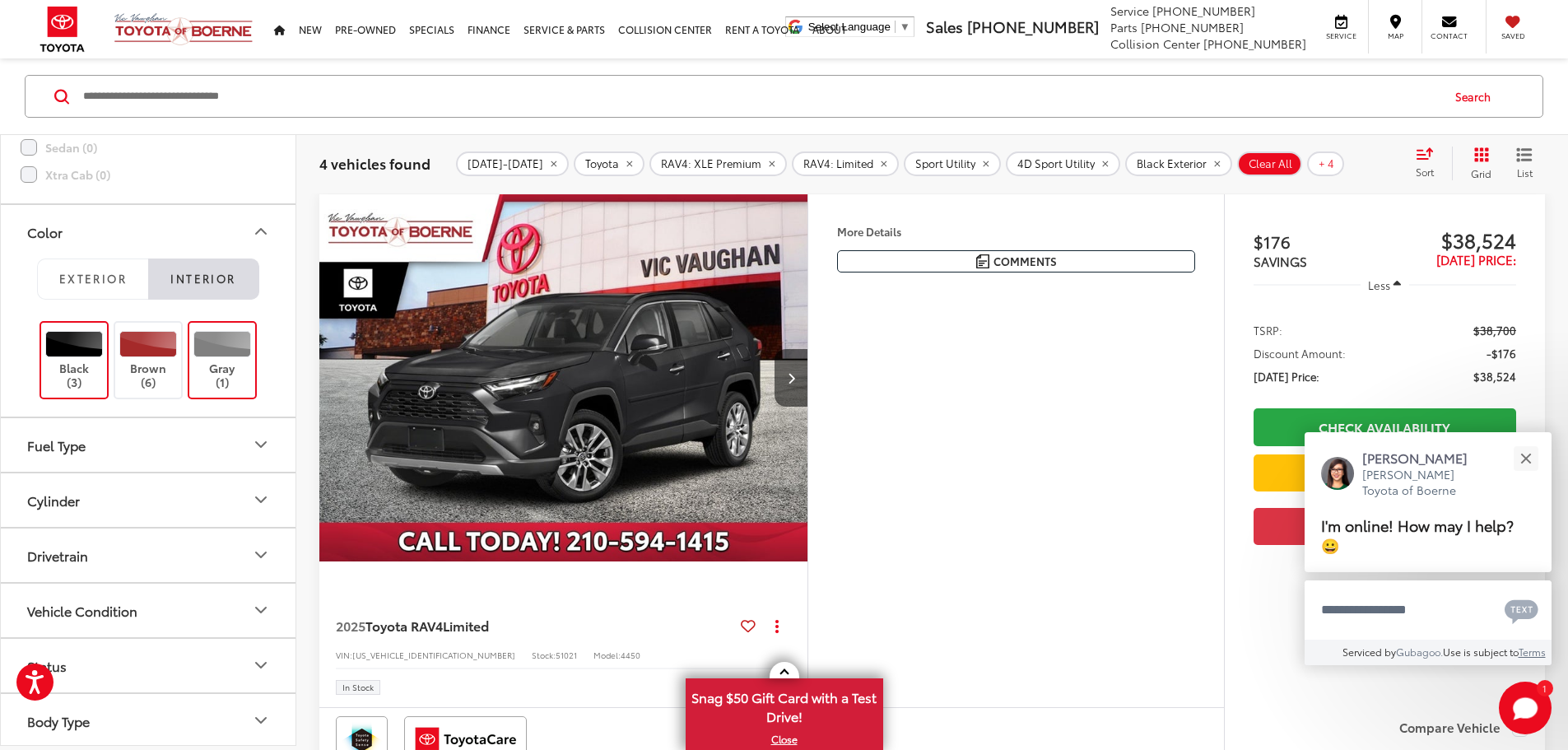
scroll to position [1884, 0]
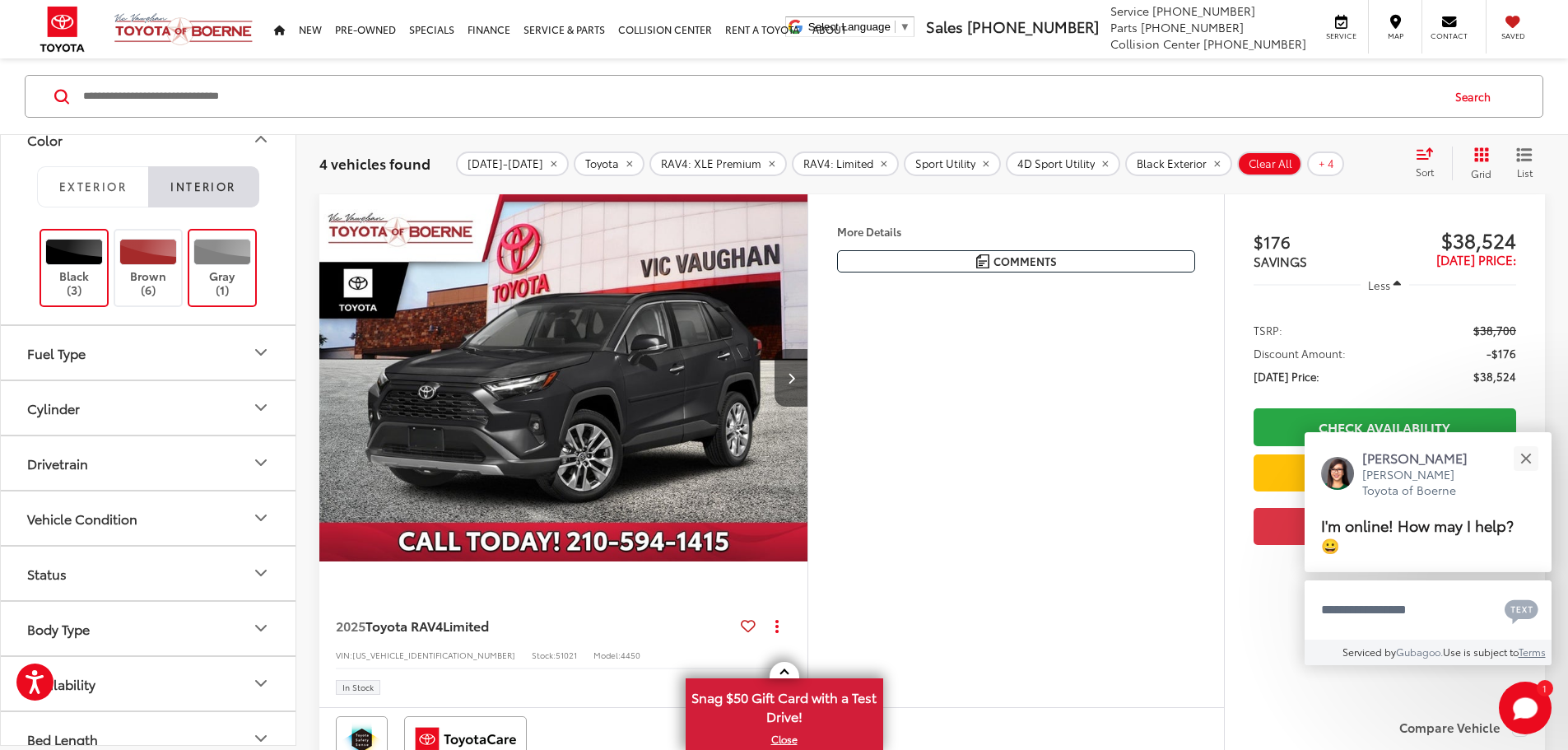
click at [196, 344] on button "Fuel Type" at bounding box center [149, 352] width 296 height 54
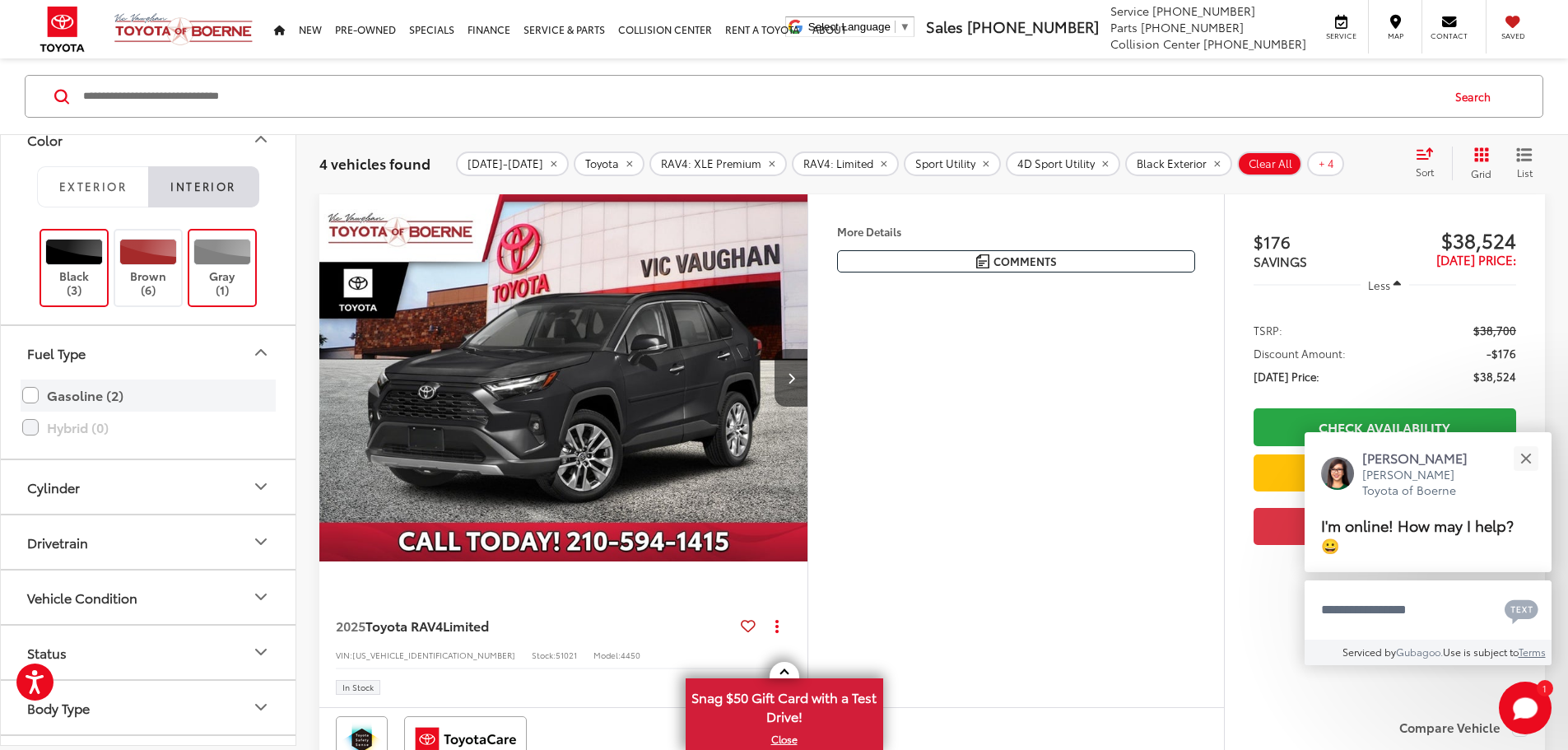
click at [113, 394] on label "Gasoline (2)" at bounding box center [148, 395] width 252 height 29
click at [231, 482] on button "Cylinder" at bounding box center [149, 486] width 296 height 54
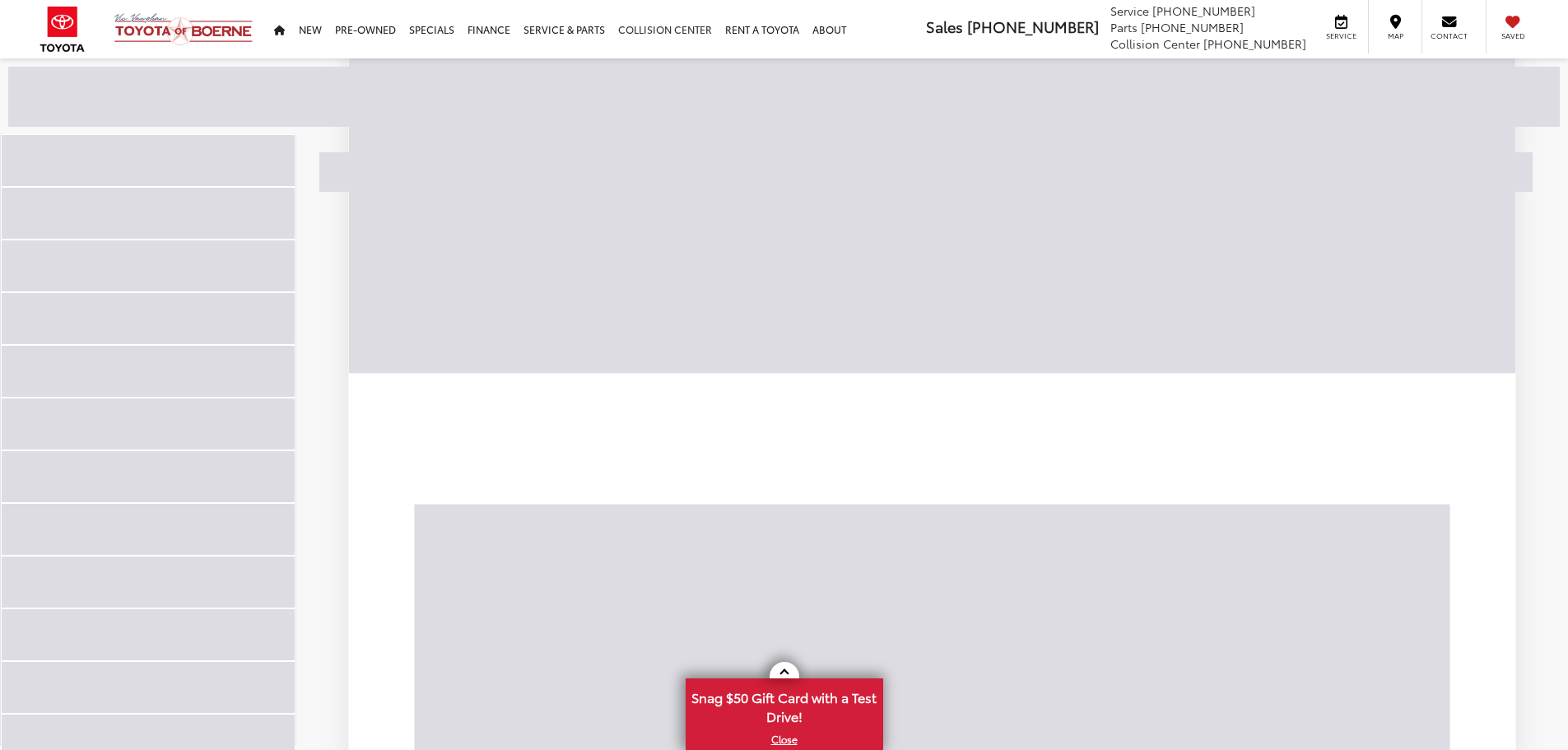
scroll to position [320, 0]
